Goal: Task Accomplishment & Management: Manage account settings

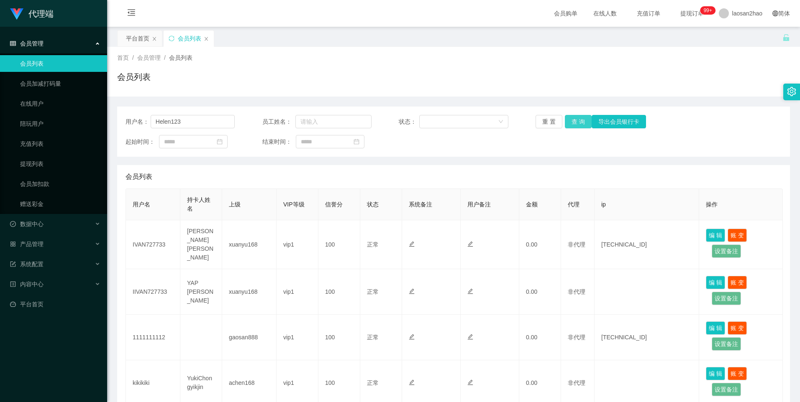
type input "Helen123"
click at [582, 124] on button "查 询" at bounding box center [578, 121] width 27 height 13
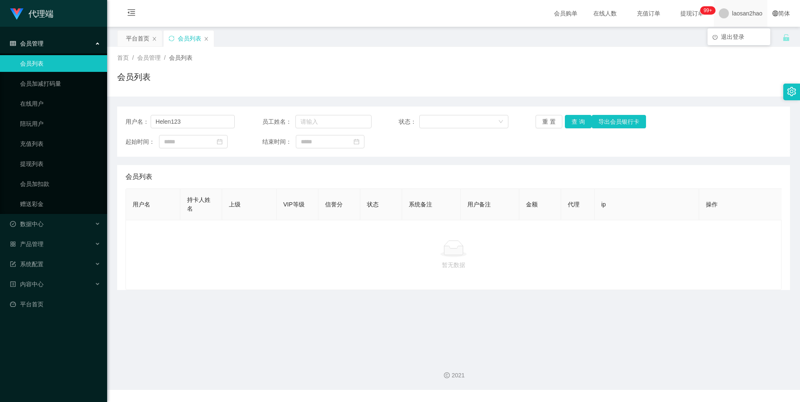
click at [732, 12] on span "laosan2hao" at bounding box center [747, 13] width 30 height 27
click at [734, 36] on span "退出登录" at bounding box center [732, 36] width 23 height 7
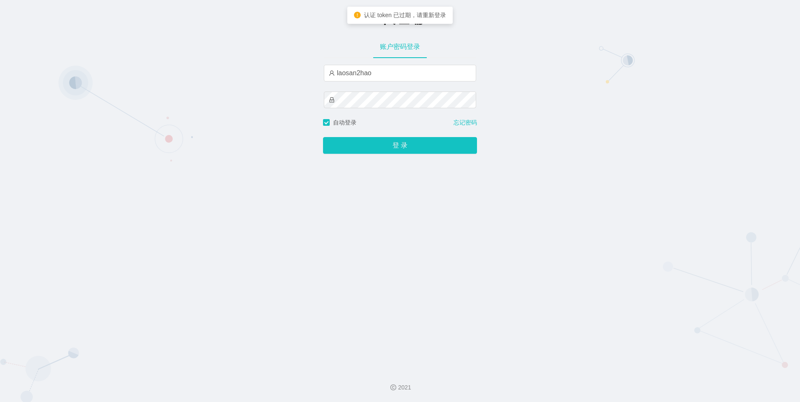
click at [426, 83] on div "laosan2hao" at bounding box center [400, 92] width 152 height 54
click at [424, 79] on input "laosan2hao" at bounding box center [400, 73] width 152 height 17
type input "laosan"
drag, startPoint x: 578, startPoint y: 112, endPoint x: 520, endPoint y: 117, distance: 57.5
click at [578, 112] on div "-代理端 账户密码登录 laosan 自动登录 忘记密码 登 录" at bounding box center [400, 181] width 800 height 363
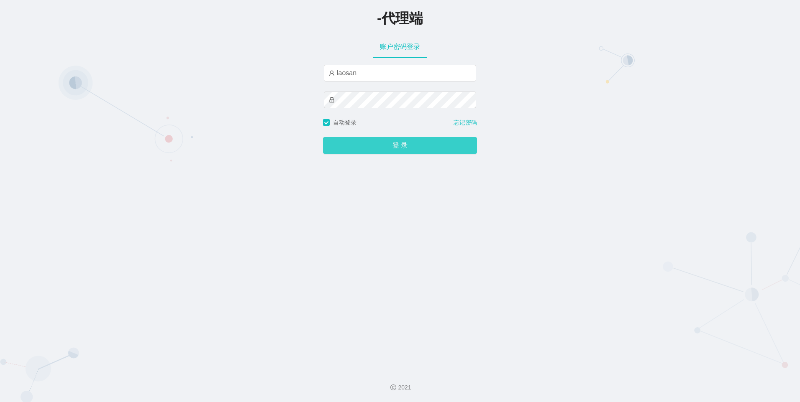
drag, startPoint x: 315, startPoint y: 148, endPoint x: 335, endPoint y: 145, distance: 19.9
click at [315, 148] on div "-代理端 账户密码登录 laosan 自动登录 忘记密码 登 录" at bounding box center [400, 181] width 800 height 363
click at [335, 145] on button "登 录" at bounding box center [400, 145] width 154 height 17
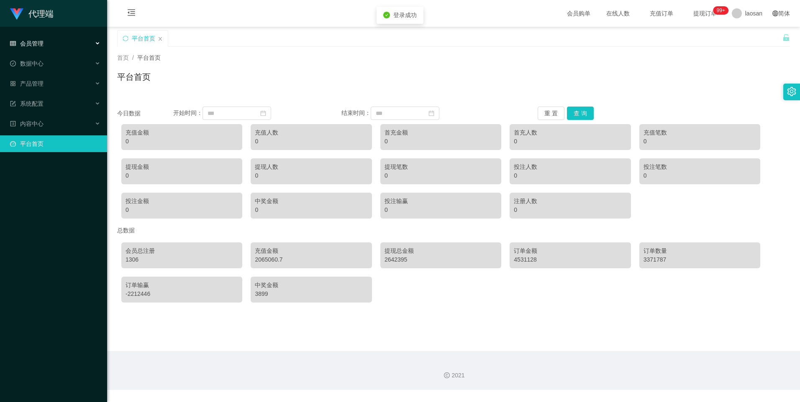
click at [47, 49] on div "会员管理" at bounding box center [53, 43] width 107 height 17
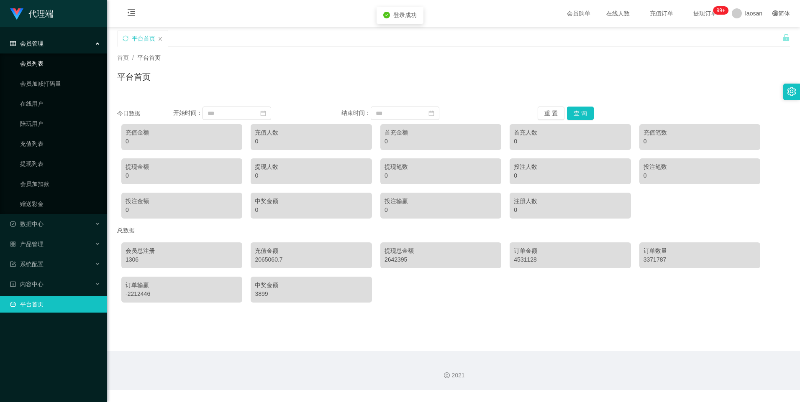
click at [38, 62] on link "会员列表" at bounding box center [60, 63] width 80 height 17
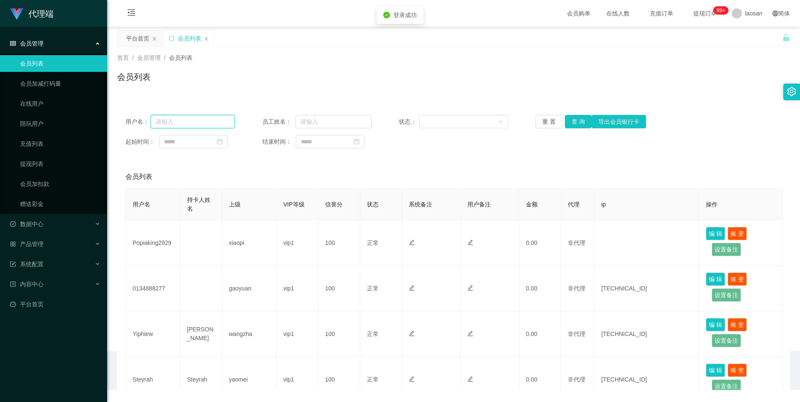
click at [189, 117] on input "text" at bounding box center [193, 121] width 84 height 13
paste input "Helen123"
type input "Helen123"
click at [576, 123] on button "查 询" at bounding box center [578, 121] width 27 height 13
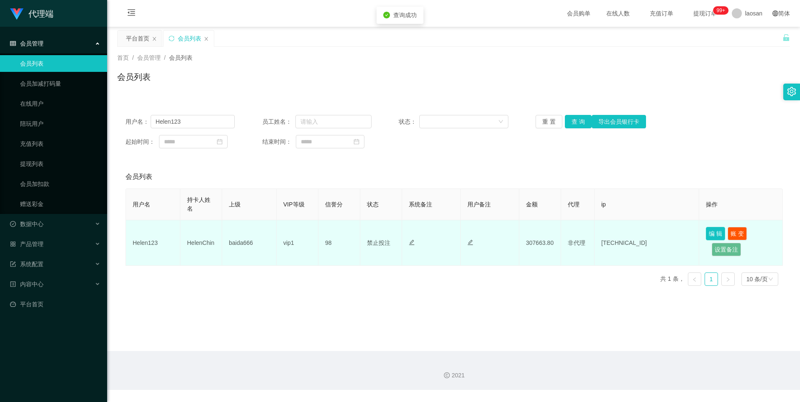
click at [714, 230] on button "编 辑" at bounding box center [715, 233] width 19 height 13
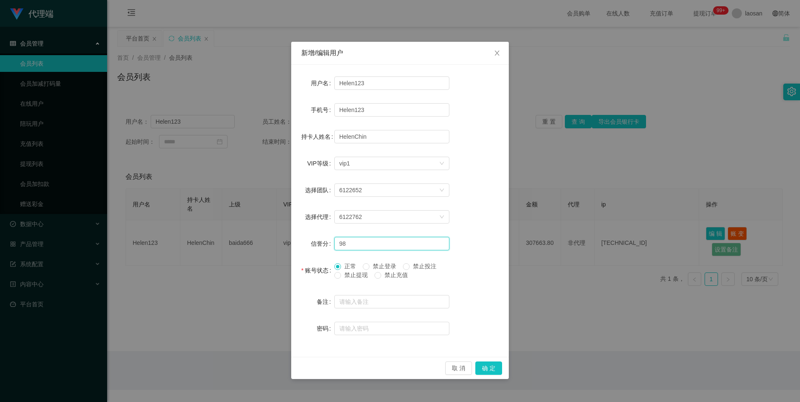
click at [353, 243] on input "98" at bounding box center [391, 243] width 115 height 13
type input "99"
click at [494, 370] on button "确 定" at bounding box center [488, 368] width 27 height 13
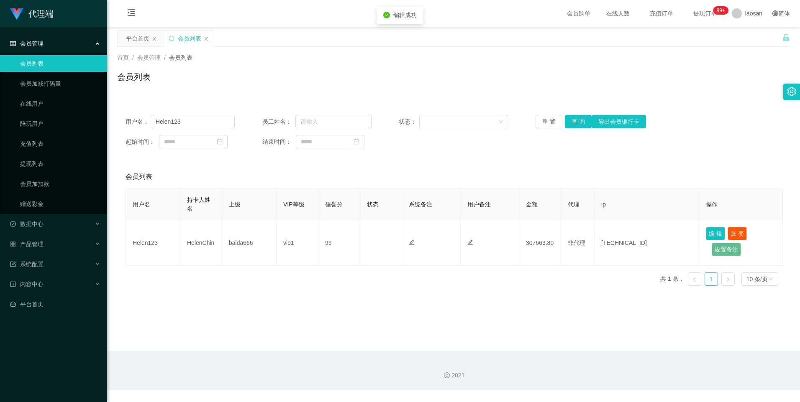
click at [513, 361] on div "2021" at bounding box center [453, 370] width 693 height 39
